Goal: Transaction & Acquisition: Purchase product/service

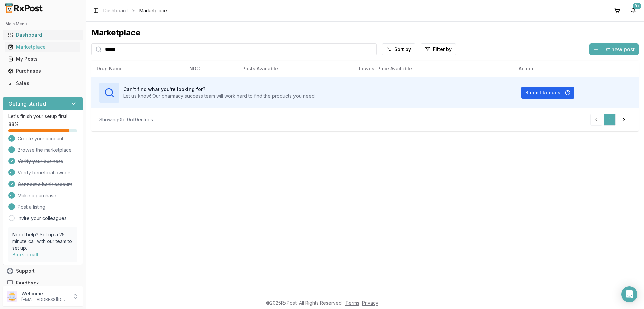
click at [18, 36] on div "Dashboard" at bounding box center [42, 35] width 69 height 7
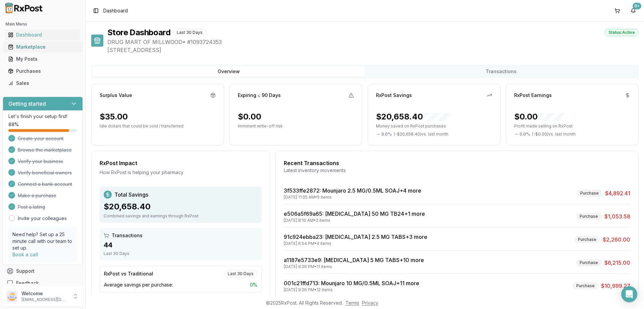
click at [32, 49] on div "Marketplace" at bounding box center [42, 47] width 69 height 7
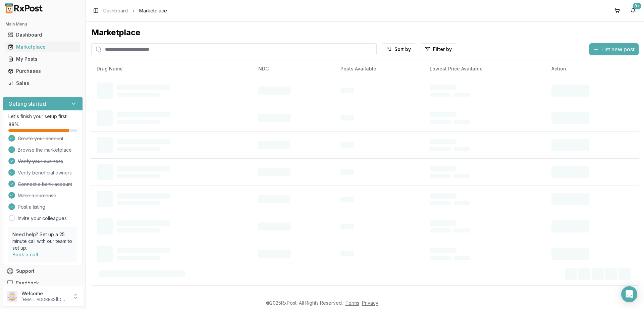
click at [126, 51] on input "search" at bounding box center [233, 49] width 285 height 12
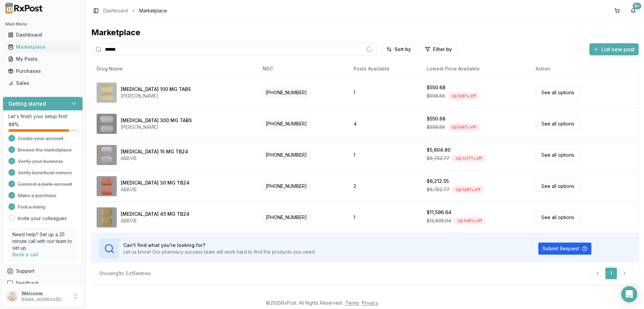
type input "******"
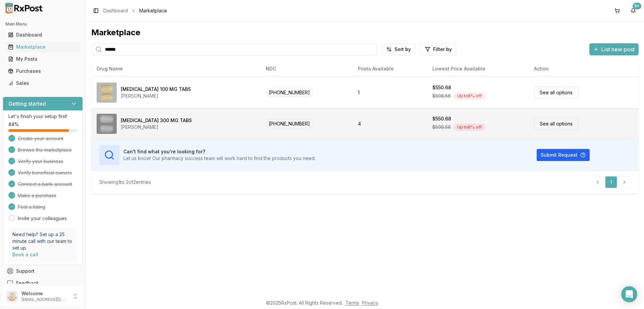
click at [557, 126] on link "See all options" at bounding box center [556, 124] width 44 height 12
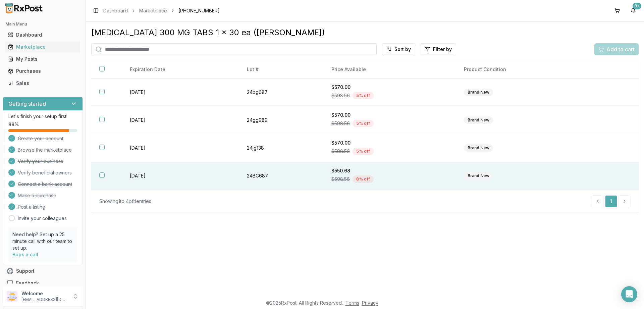
click at [102, 175] on button "button" at bounding box center [101, 174] width 5 height 5
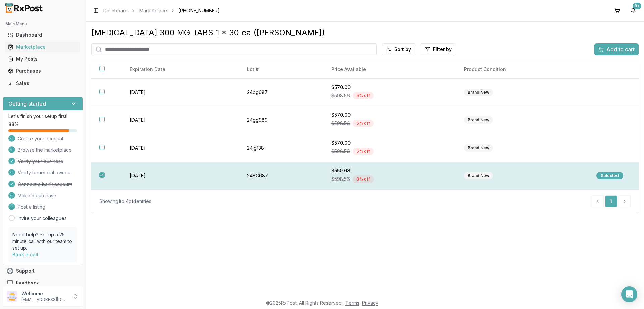
click at [613, 174] on div "Selected" at bounding box center [609, 175] width 27 height 7
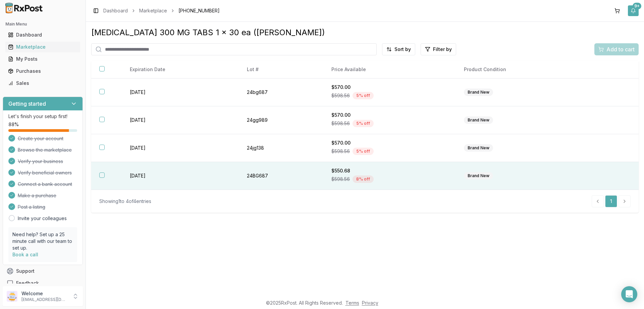
click at [636, 10] on button "9+" at bounding box center [632, 10] width 11 height 11
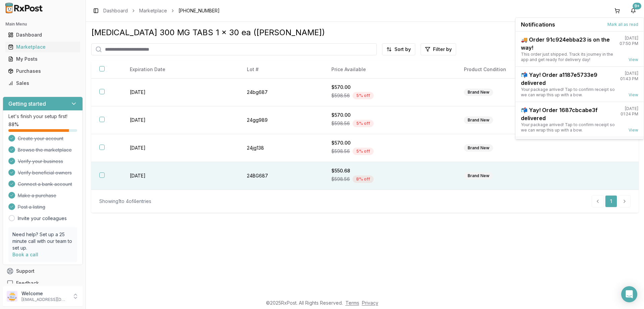
click at [584, 14] on div "Toggle Sidebar Dashboard Marketplace [PHONE_NUMBER] 9+" at bounding box center [365, 10] width 558 height 21
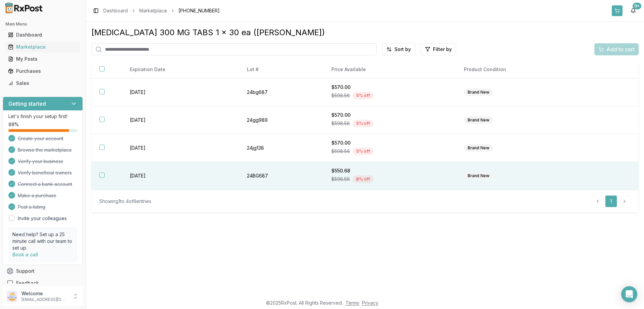
click at [621, 12] on button at bounding box center [616, 10] width 11 height 11
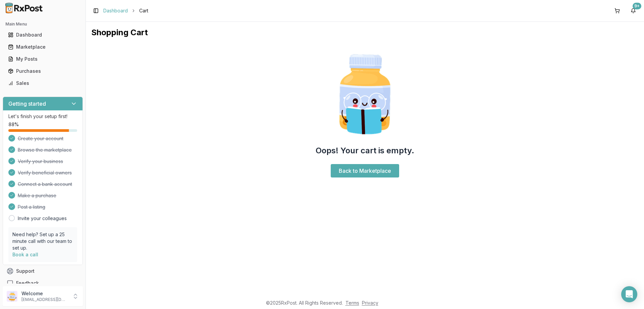
click at [124, 12] on link "Dashboard" at bounding box center [115, 10] width 24 height 7
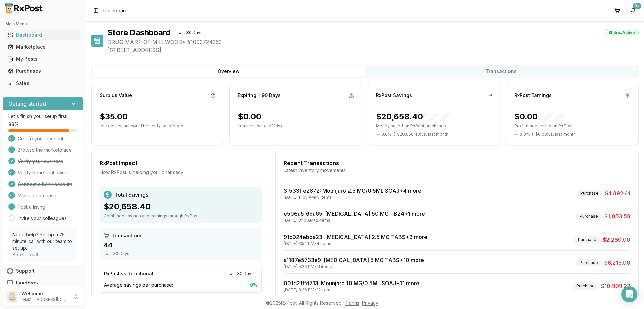
click at [44, 48] on div "Marketplace" at bounding box center [42, 47] width 69 height 7
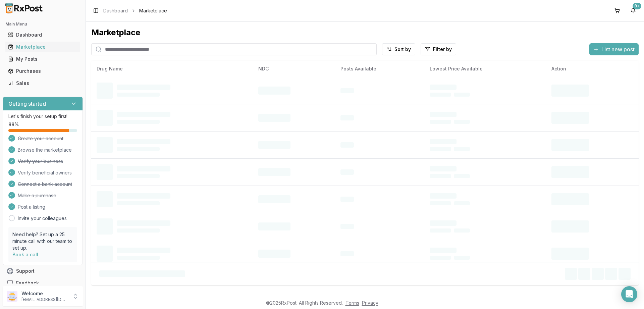
click at [140, 51] on input "search" at bounding box center [233, 49] width 285 height 12
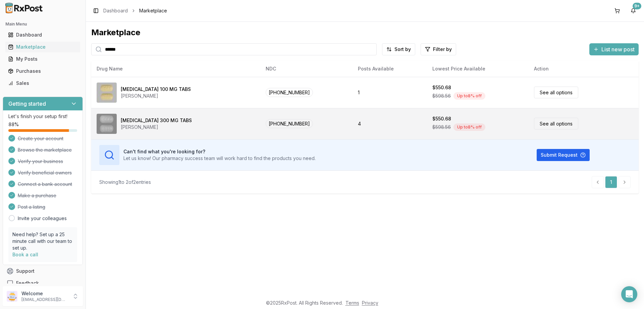
type input "******"
click at [324, 129] on td "[PHONE_NUMBER]" at bounding box center [306, 123] width 93 height 31
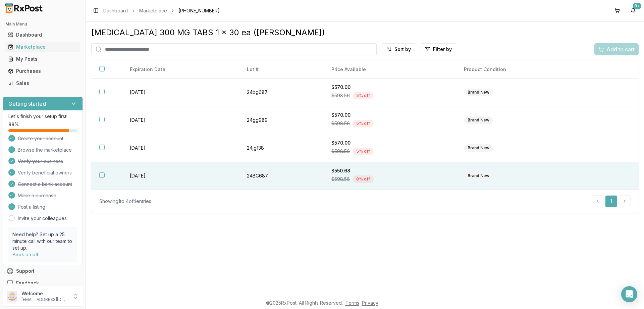
click at [102, 176] on button "button" at bounding box center [101, 174] width 5 height 5
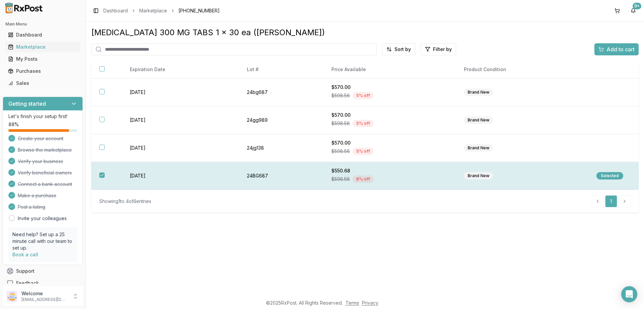
click at [599, 177] on div "Selected" at bounding box center [609, 175] width 27 height 7
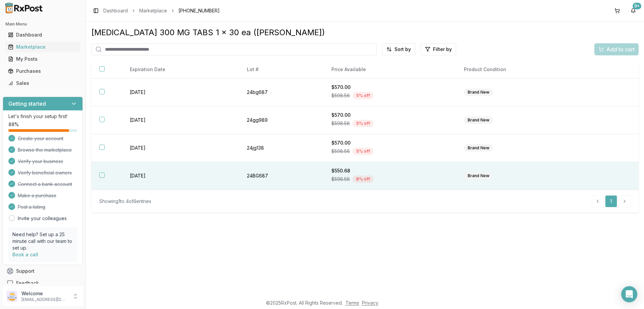
click at [623, 47] on div "Add to cart" at bounding box center [616, 49] width 44 height 12
click at [613, 48] on div "Add to cart" at bounding box center [616, 49] width 44 height 12
click at [622, 203] on li "pagination" at bounding box center [624, 201] width 12 height 12
click at [606, 203] on link "1" at bounding box center [611, 201] width 12 height 12
click at [388, 50] on html "Main Menu Dashboard Marketplace My Posts Purchases Sales Getting started Let's …" at bounding box center [322, 154] width 644 height 309
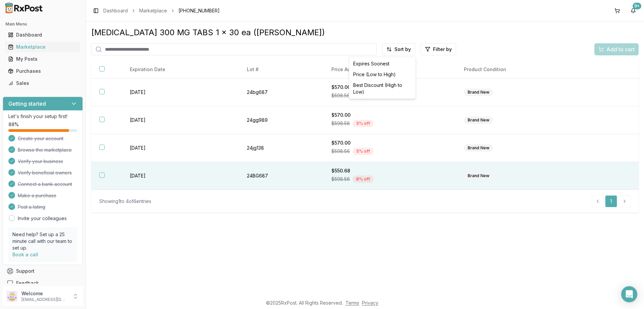
click at [402, 50] on html "Main Menu Dashboard Marketplace My Posts Purchases Sales Getting started Let's …" at bounding box center [322, 154] width 644 height 309
click at [238, 47] on input "search" at bounding box center [233, 49] width 285 height 12
click at [309, 31] on div "[MEDICAL_DATA] 300 MG TABS 1 x 30 ea ([PERSON_NAME])" at bounding box center [364, 32] width 547 height 11
click at [616, 46] on div "Add to cart" at bounding box center [616, 49] width 44 height 12
click at [639, 11] on div "Toggle Sidebar Dashboard Marketplace [PHONE_NUMBER] 9+" at bounding box center [365, 10] width 558 height 21
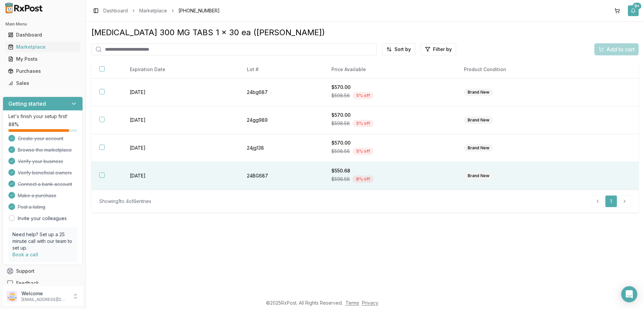
click at [636, 8] on div "9+" at bounding box center [636, 6] width 9 height 7
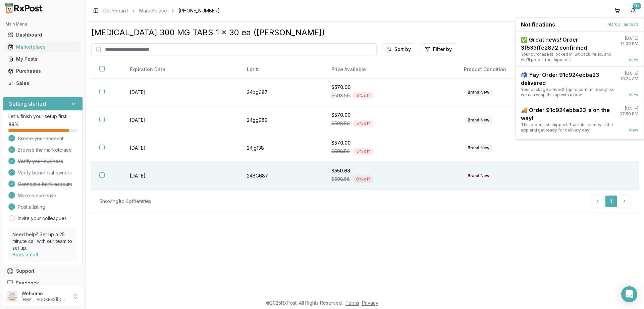
click at [453, 34] on div "[MEDICAL_DATA] 300 MG TABS 1 x 30 ea ([PERSON_NAME])" at bounding box center [364, 32] width 547 height 11
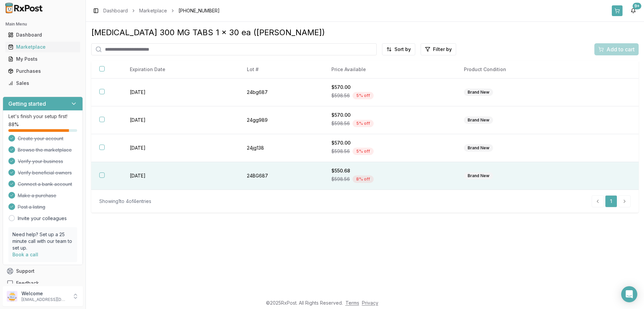
click at [614, 9] on button at bounding box center [616, 10] width 11 height 11
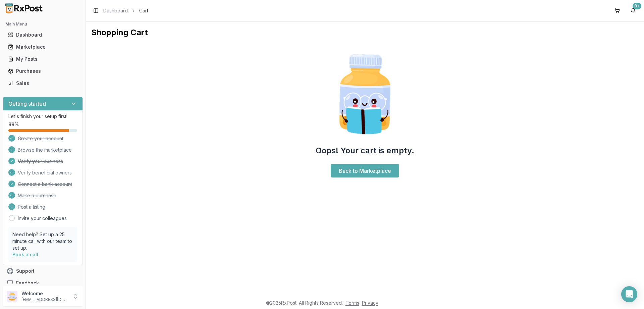
click at [121, 100] on div "Oops! Your cart is empty. Back to Marketplace" at bounding box center [364, 114] width 547 height 142
click at [377, 168] on link "Back to Marketplace" at bounding box center [364, 170] width 68 height 13
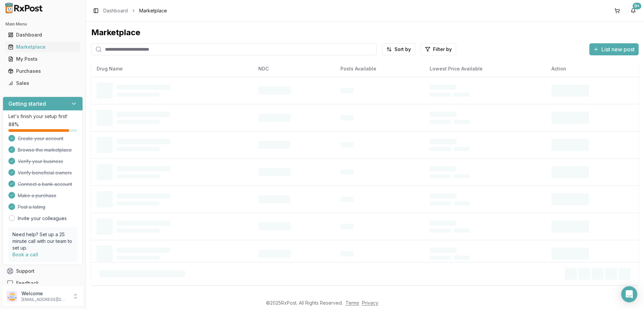
click at [134, 42] on div "Marketplace Sort by Filter by List new post Drug Name NDC Posts Available Lowes…" at bounding box center [364, 155] width 547 height 257
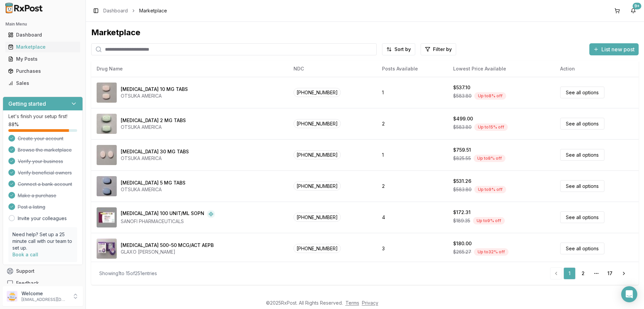
click at [127, 50] on input "search" at bounding box center [233, 49] width 285 height 12
type input "******"
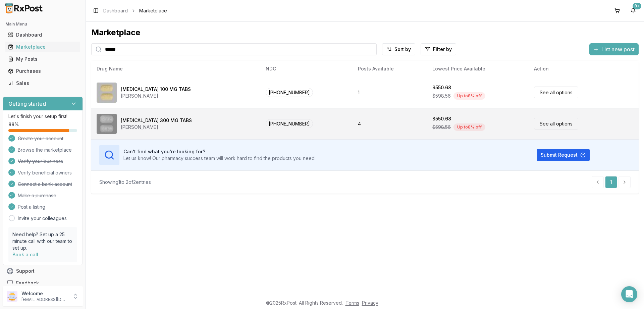
click at [150, 125] on div "[PERSON_NAME]" at bounding box center [156, 127] width 71 height 7
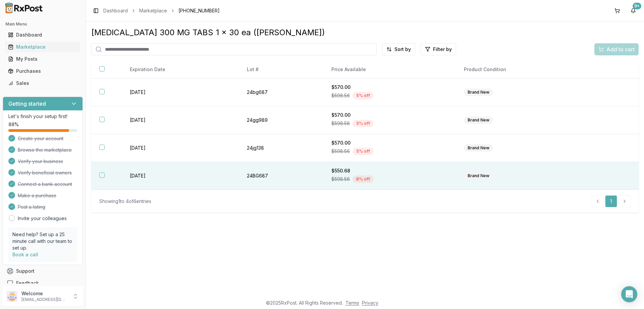
click at [475, 176] on div "Brand New" at bounding box center [478, 175] width 29 height 7
click at [615, 52] on span "Add to cart" at bounding box center [620, 49] width 28 height 8
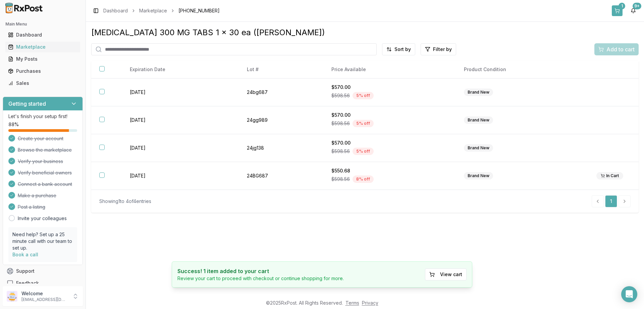
click at [621, 9] on div "1" at bounding box center [621, 6] width 7 height 7
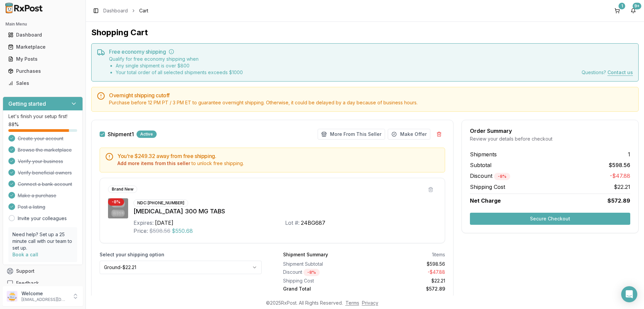
scroll to position [24, 0]
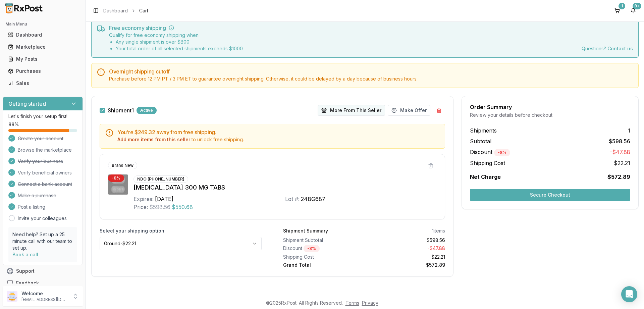
click at [343, 109] on button "More From This Seller" at bounding box center [350, 110] width 67 height 11
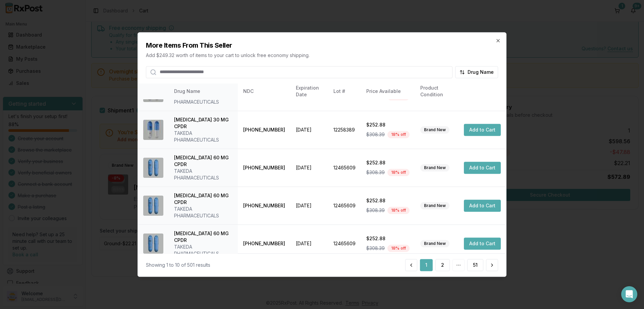
scroll to position [0, 0]
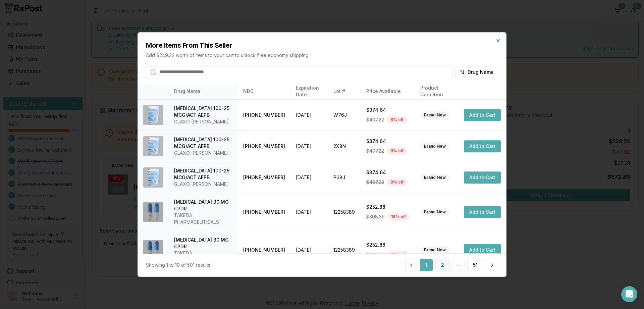
click at [443, 268] on button "2" at bounding box center [442, 265] width 14 height 12
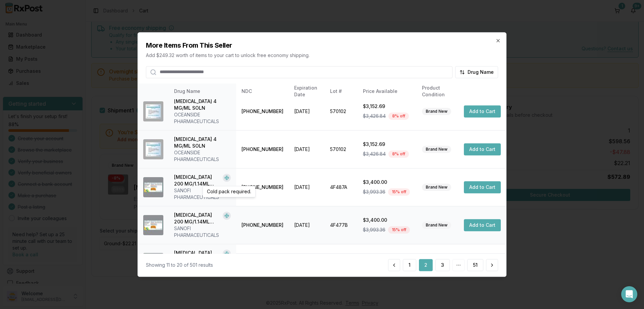
scroll to position [211, 0]
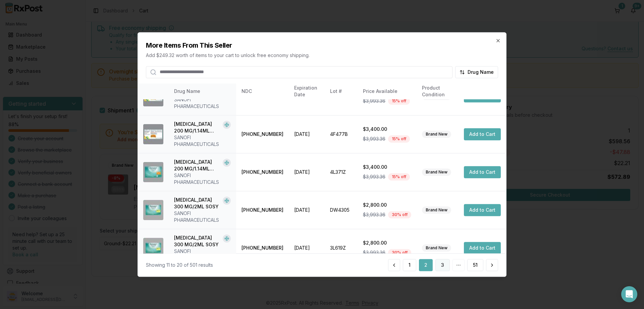
click at [440, 264] on button "3" at bounding box center [442, 265] width 14 height 12
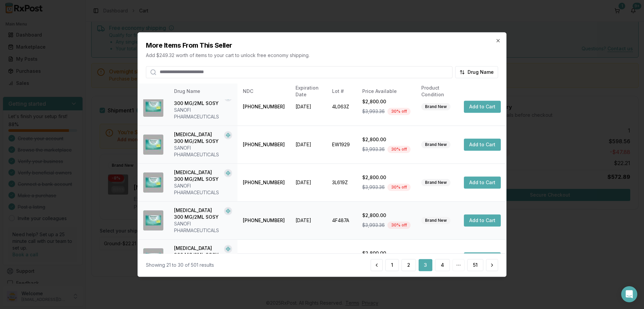
scroll to position [225, 0]
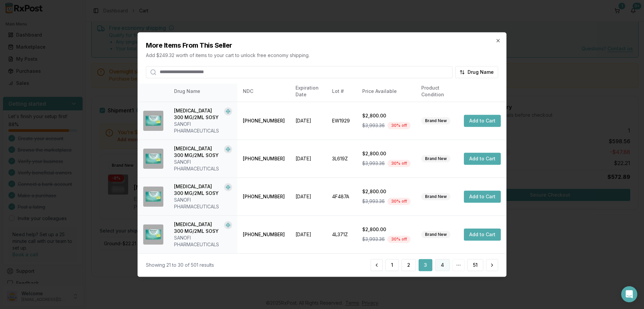
click at [443, 264] on button "4" at bounding box center [442, 265] width 15 height 12
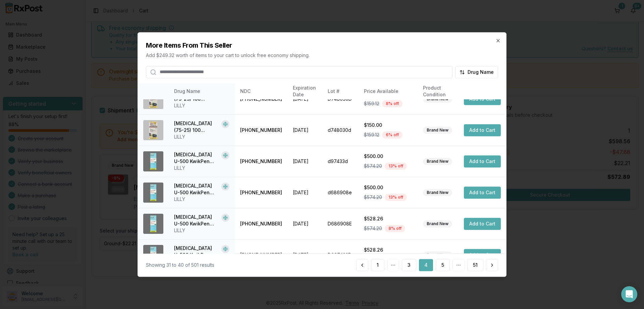
scroll to position [171, 0]
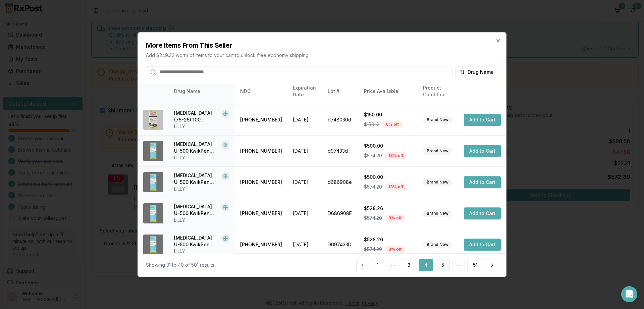
click at [442, 266] on button "5" at bounding box center [442, 265] width 14 height 12
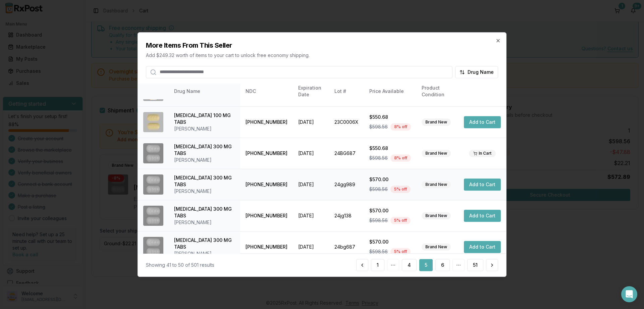
scroll to position [158, 0]
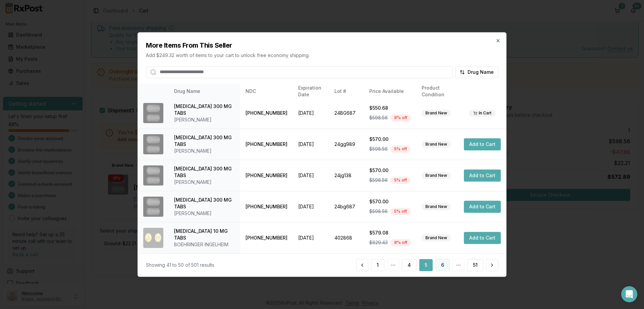
click at [447, 264] on button "6" at bounding box center [442, 265] width 14 height 12
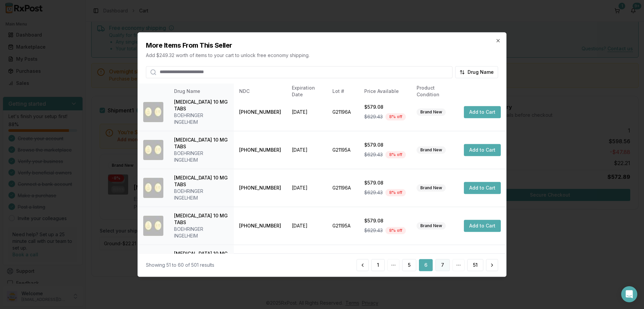
click at [441, 264] on button "7" at bounding box center [442, 265] width 14 height 12
click at [443, 265] on button "8" at bounding box center [442, 265] width 14 height 12
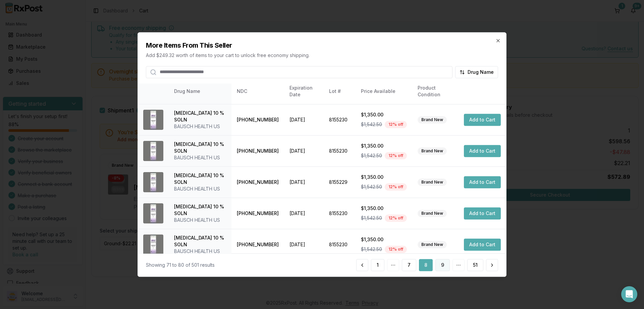
click at [443, 262] on button "9" at bounding box center [442, 265] width 14 height 12
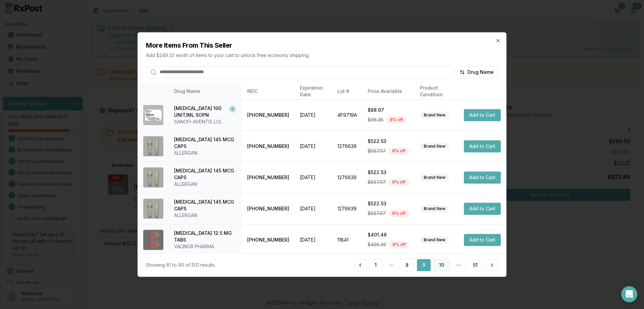
click at [438, 264] on button "10" at bounding box center [441, 265] width 16 height 12
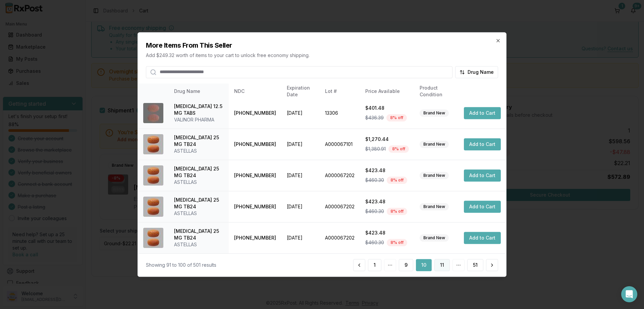
click at [438, 266] on button "11" at bounding box center [441, 265] width 15 height 12
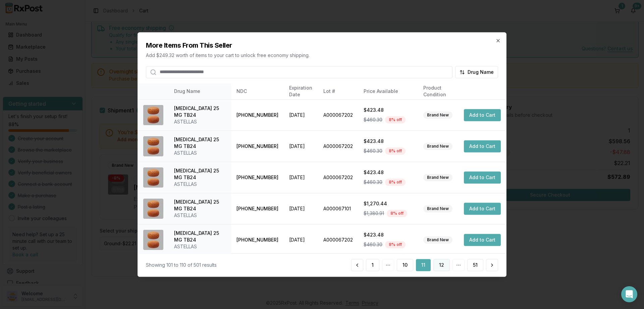
click at [444, 262] on button "12" at bounding box center [441, 265] width 16 height 12
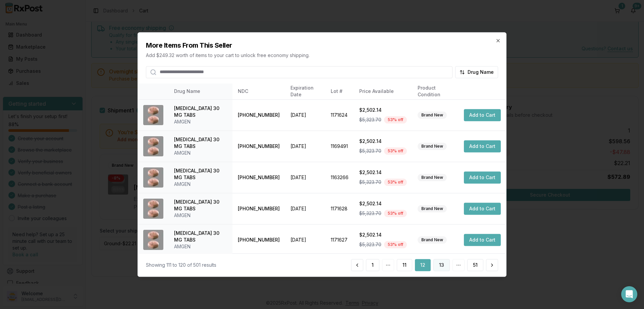
click at [445, 266] on button "13" at bounding box center [441, 265] width 16 height 12
click at [439, 265] on button "14" at bounding box center [441, 265] width 17 height 12
click at [441, 267] on button "15" at bounding box center [441, 265] width 16 height 12
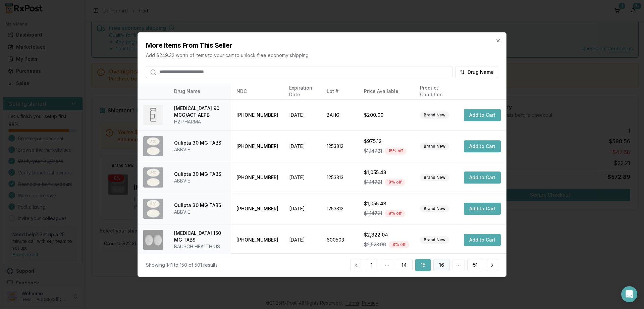
click at [442, 264] on button "16" at bounding box center [441, 265] width 16 height 12
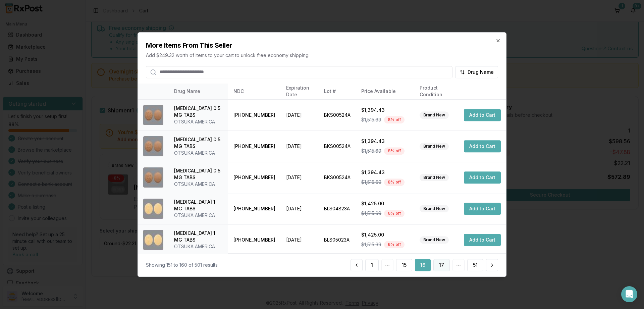
click at [443, 265] on button "17" at bounding box center [441, 265] width 16 height 12
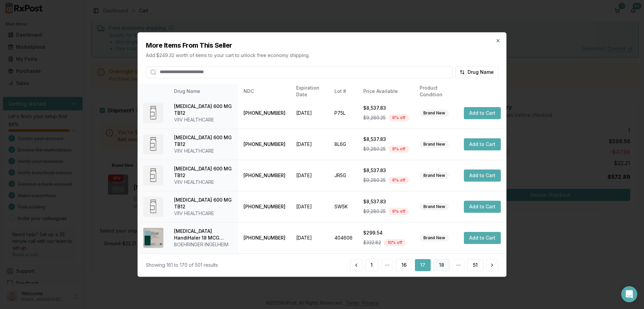
click at [441, 266] on button "18" at bounding box center [441, 265] width 16 height 12
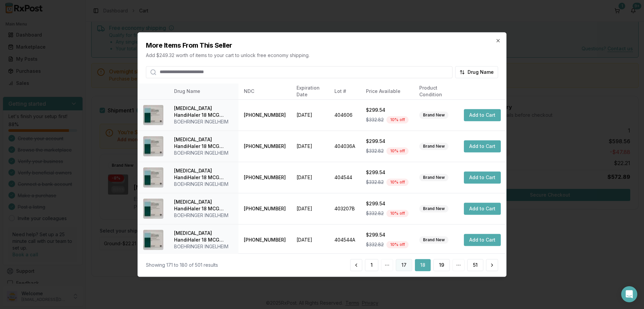
click at [403, 266] on button "17" at bounding box center [404, 265] width 16 height 12
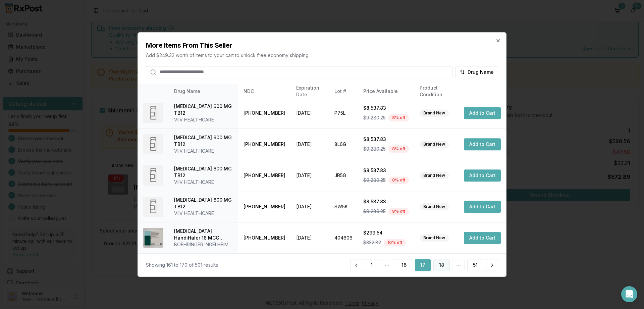
click at [439, 266] on button "18" at bounding box center [441, 265] width 16 height 12
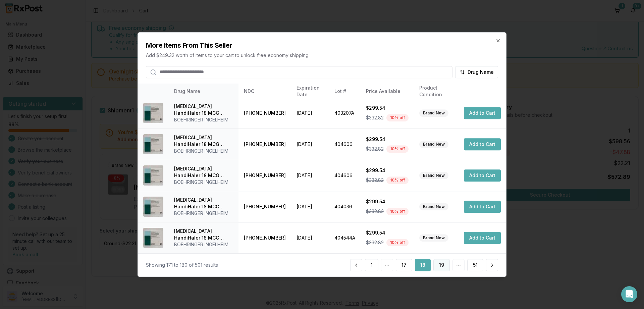
click at [438, 268] on button "19" at bounding box center [441, 265] width 16 height 12
click at [437, 267] on button "20" at bounding box center [440, 265] width 17 height 12
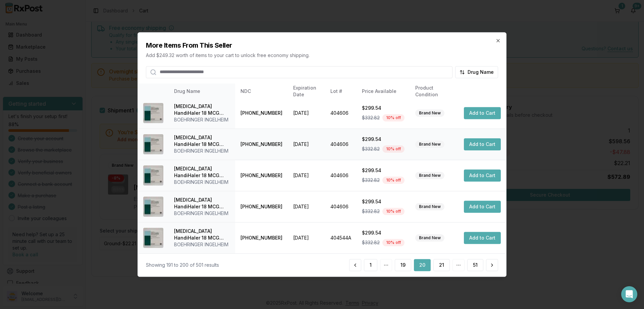
scroll to position [225, 0]
click at [442, 265] on button "21" at bounding box center [441, 265] width 16 height 12
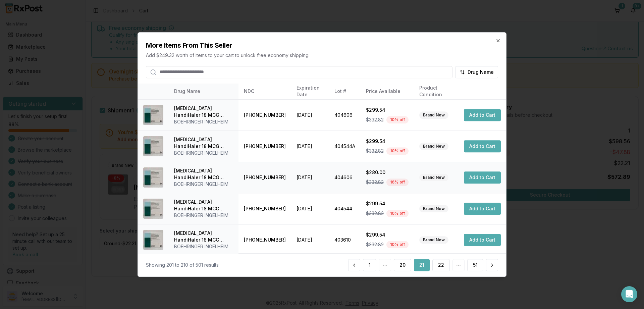
scroll to position [158, 0]
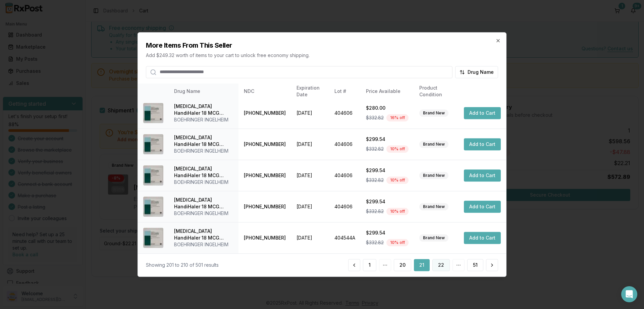
click at [440, 262] on button "22" at bounding box center [440, 265] width 17 height 12
click at [437, 265] on button "23" at bounding box center [440, 265] width 17 height 12
click at [440, 264] on button "24" at bounding box center [441, 265] width 18 height 12
click at [440, 268] on button "25" at bounding box center [440, 265] width 17 height 12
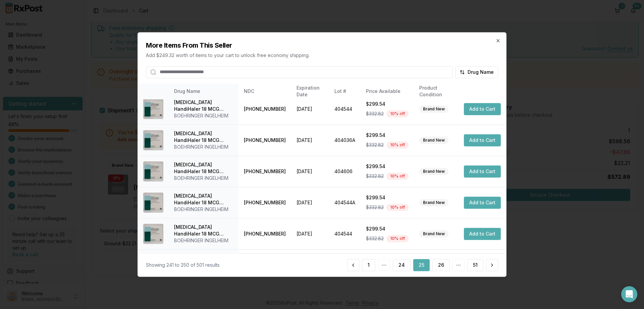
scroll to position [0, 0]
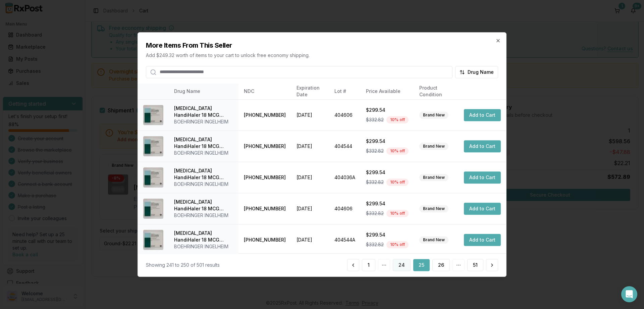
click at [403, 265] on button "24" at bounding box center [401, 265] width 18 height 12
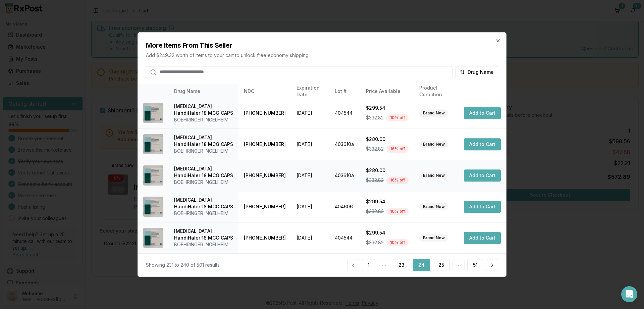
scroll to position [77, 0]
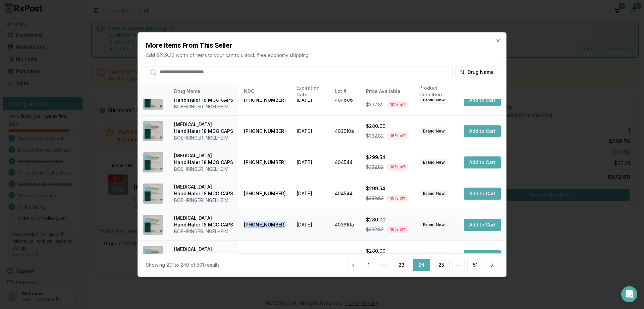
drag, startPoint x: 241, startPoint y: 225, endPoint x: 281, endPoint y: 226, distance: 39.9
click at [281, 226] on td "[PHONE_NUMBER]" at bounding box center [264, 224] width 53 height 31
copy td "[PHONE_NUMBER]"
click at [482, 223] on button "Add to Cart" at bounding box center [482, 225] width 37 height 12
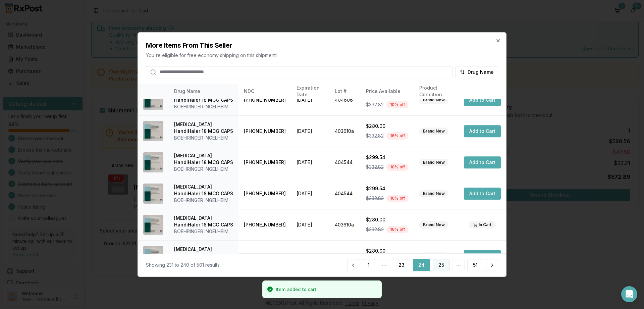
click at [443, 267] on button "25" at bounding box center [440, 265] width 17 height 12
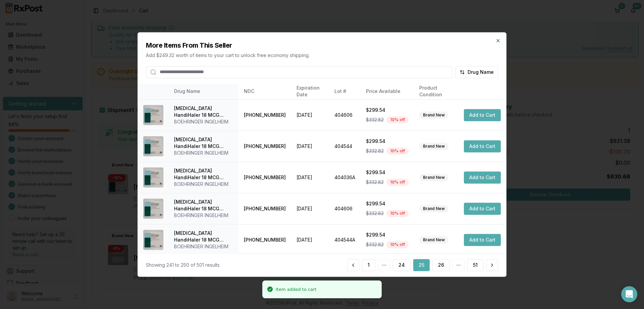
scroll to position [158, 0]
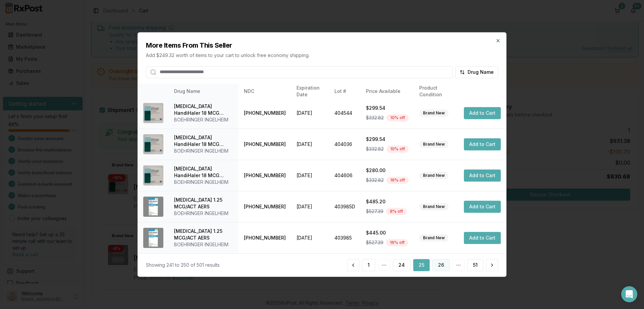
click at [437, 265] on button "26" at bounding box center [440, 265] width 17 height 12
click at [444, 267] on button "27" at bounding box center [440, 265] width 17 height 12
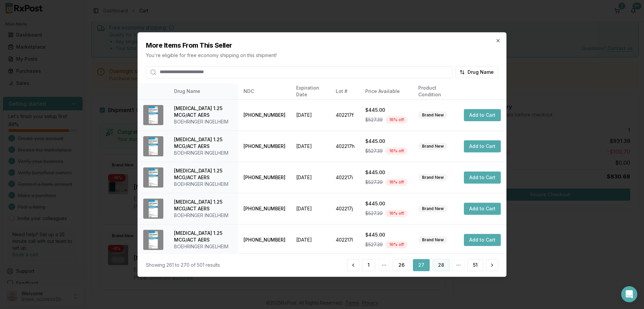
click at [444, 266] on button "28" at bounding box center [440, 265] width 17 height 12
click at [445, 264] on button "29" at bounding box center [440, 265] width 17 height 12
click at [441, 264] on button "30" at bounding box center [440, 265] width 17 height 12
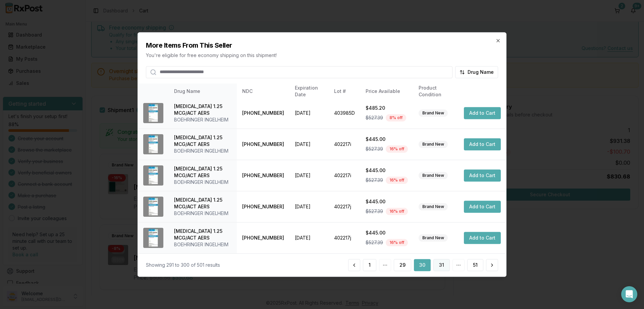
click at [435, 262] on button "31" at bounding box center [441, 265] width 16 height 12
click at [446, 266] on button "32" at bounding box center [440, 265] width 17 height 12
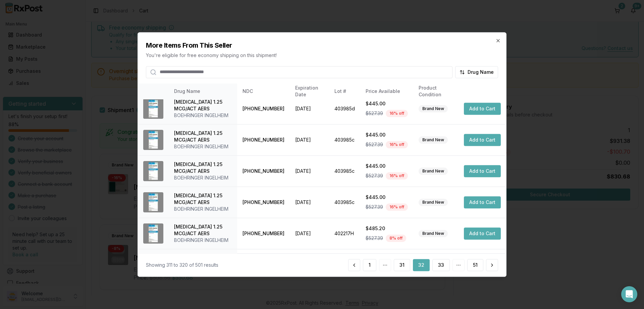
scroll to position [118, 0]
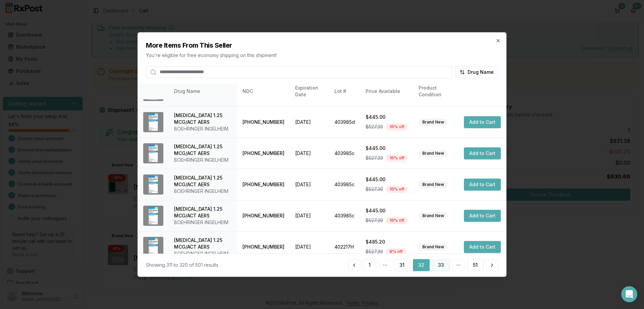
click at [444, 266] on button "33" at bounding box center [440, 265] width 17 height 12
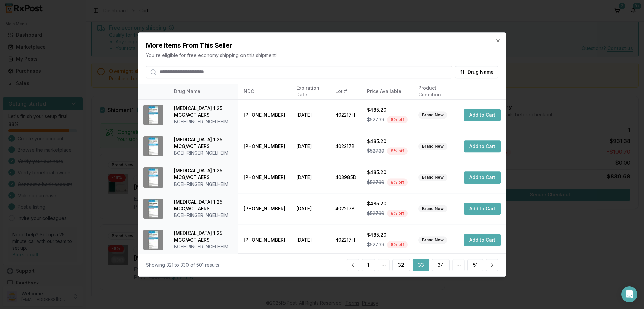
scroll to position [158, 0]
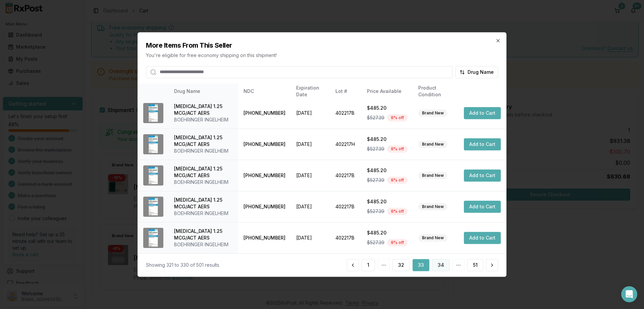
click at [439, 268] on button "34" at bounding box center [441, 265] width 18 height 12
click at [446, 261] on button "35" at bounding box center [440, 265] width 17 height 12
click at [443, 263] on button "36" at bounding box center [440, 265] width 17 height 12
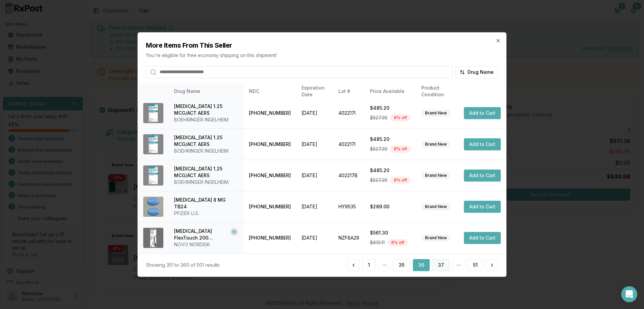
click at [440, 267] on button "37" at bounding box center [440, 265] width 17 height 12
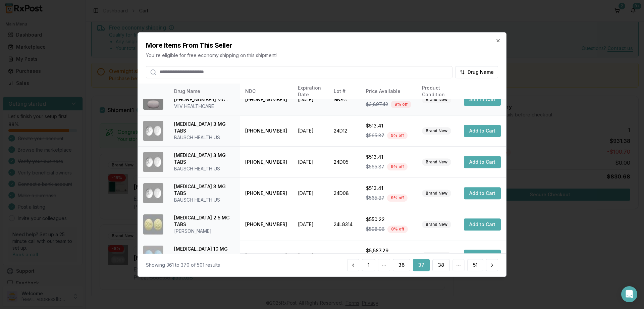
scroll to position [121, 0]
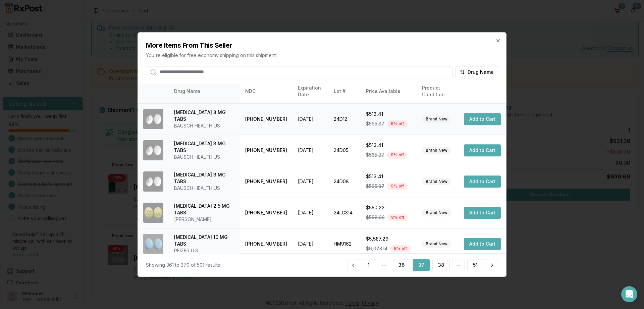
click at [483, 118] on button "Add to Cart" at bounding box center [482, 119] width 37 height 12
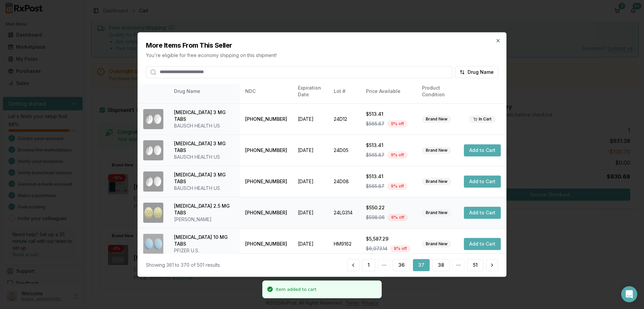
scroll to position [165, 0]
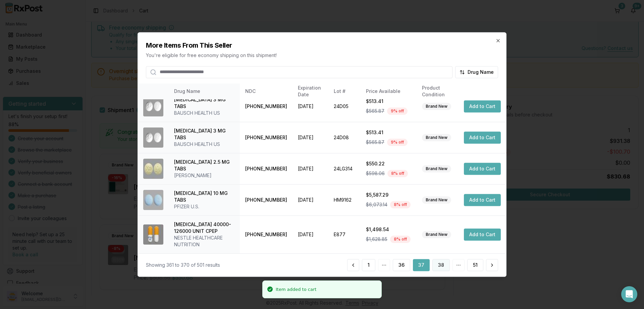
click at [438, 266] on button "38" at bounding box center [440, 265] width 17 height 12
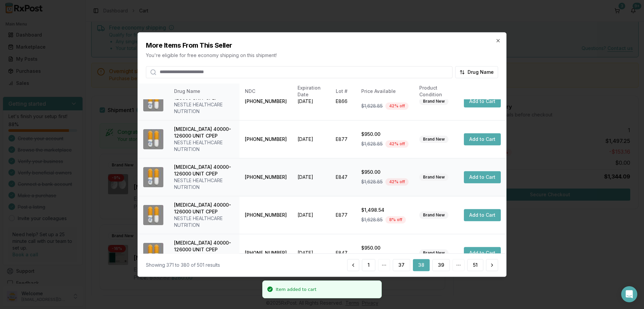
scroll to position [225, 0]
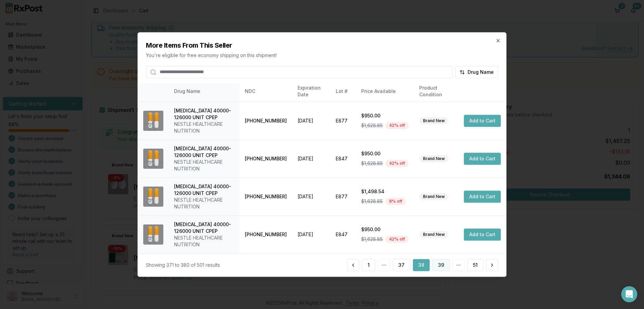
click at [437, 262] on button "39" at bounding box center [440, 265] width 17 height 12
click at [436, 264] on button "40" at bounding box center [441, 265] width 18 height 12
click at [440, 267] on button "41" at bounding box center [441, 265] width 17 height 12
click at [437, 267] on button "42" at bounding box center [441, 265] width 18 height 12
click at [441, 269] on button "43" at bounding box center [441, 265] width 18 height 12
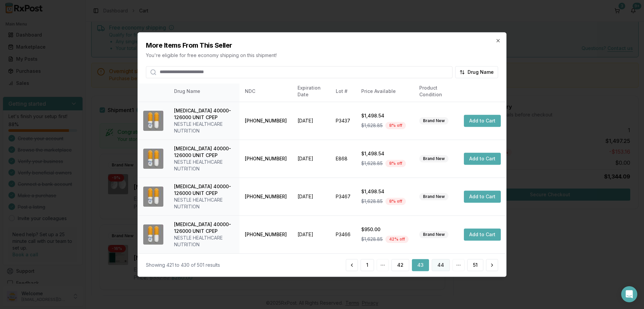
click at [442, 265] on button "44" at bounding box center [440, 265] width 18 height 12
click at [445, 264] on button "45" at bounding box center [440, 265] width 17 height 12
click at [440, 268] on button "46" at bounding box center [441, 265] width 18 height 12
click at [447, 267] on button "47" at bounding box center [441, 265] width 18 height 12
click at [446, 263] on button "48" at bounding box center [441, 265] width 18 height 12
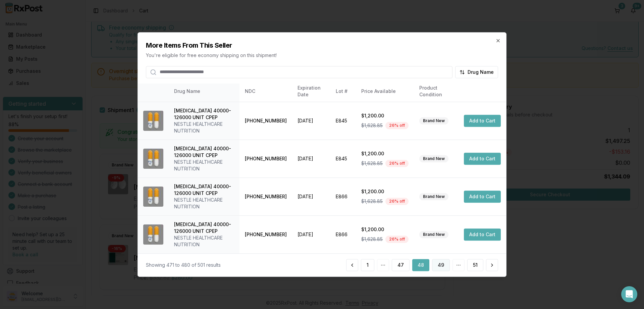
click at [436, 263] on button "49" at bounding box center [441, 265] width 18 height 12
click at [450, 265] on button "50" at bounding box center [455, 265] width 17 height 12
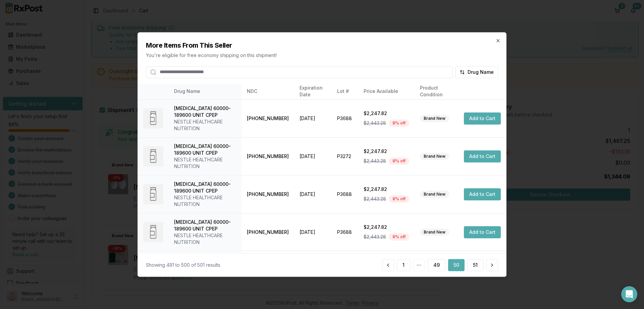
scroll to position [205, 0]
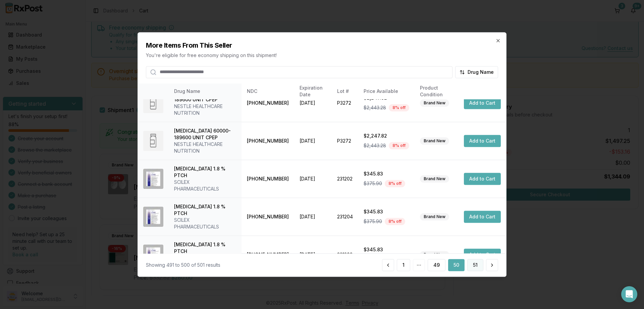
click at [473, 264] on button "51" at bounding box center [475, 265] width 16 height 12
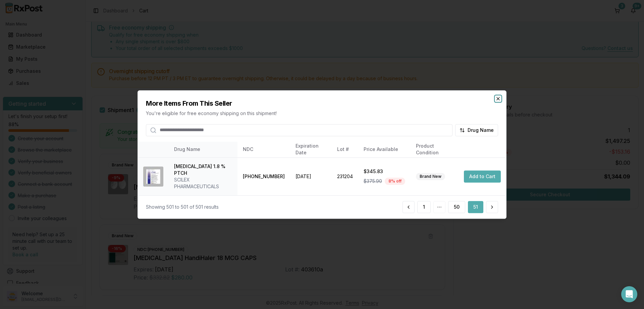
click at [499, 101] on icon "button" at bounding box center [497, 98] width 5 height 5
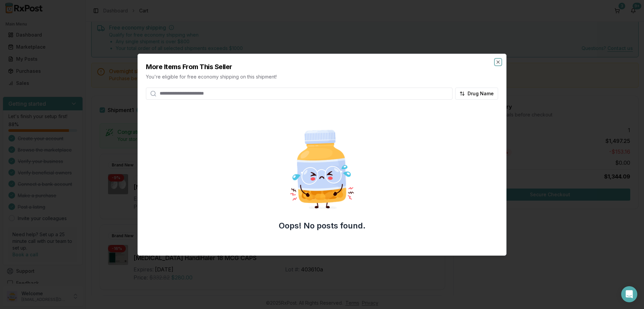
scroll to position [24, 0]
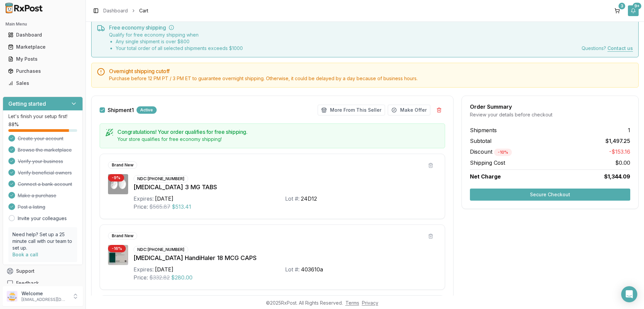
click at [634, 9] on button "9+" at bounding box center [632, 10] width 11 height 11
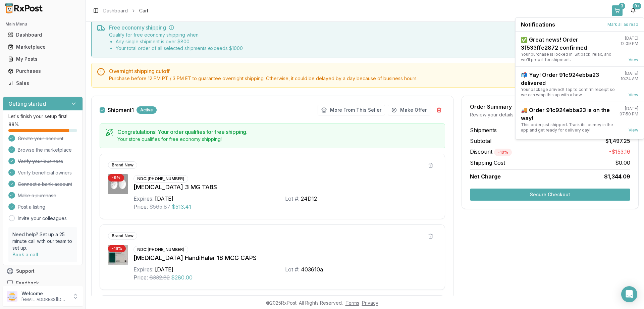
click at [616, 8] on button "3" at bounding box center [616, 10] width 11 height 11
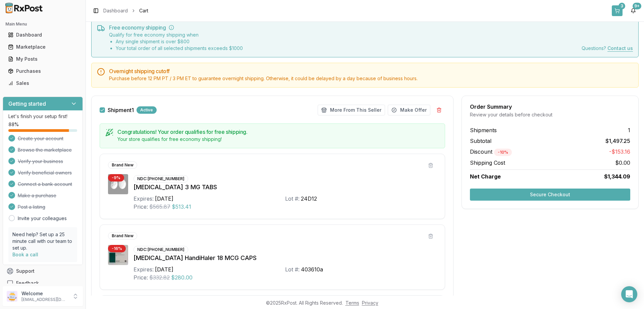
click at [618, 13] on button "3" at bounding box center [616, 10] width 11 height 11
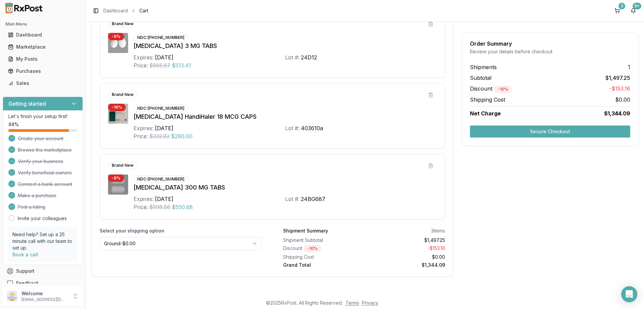
scroll to position [0, 0]
